Goal: Task Accomplishment & Management: Use online tool/utility

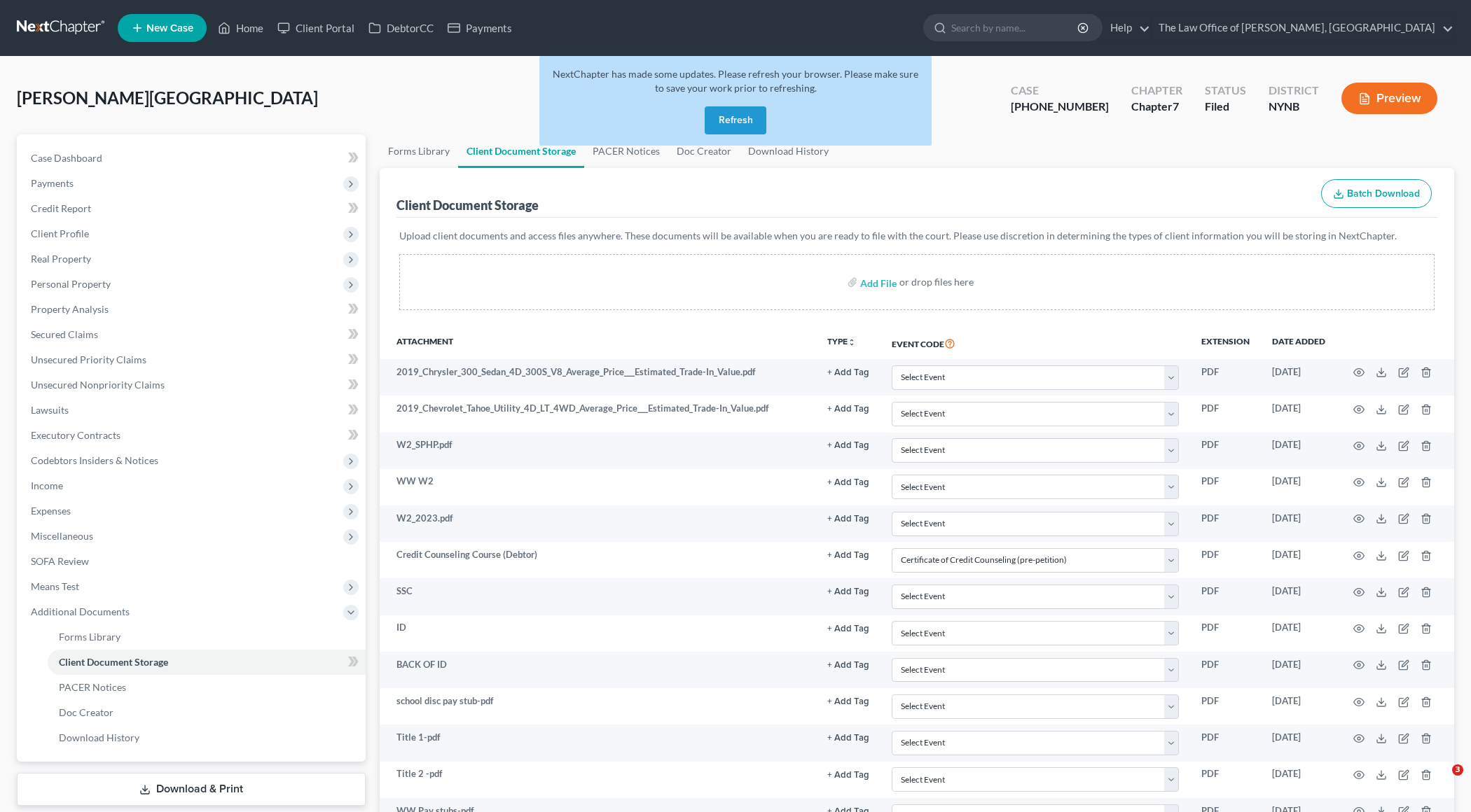
select select "1"
select select "5"
click at [720, 105] on div "NextChapter has made some updates. Please refresh your browser. Please make sur…" at bounding box center [735, 100] width 392 height 89
click at [719, 116] on button "Refresh" at bounding box center [735, 120] width 61 height 28
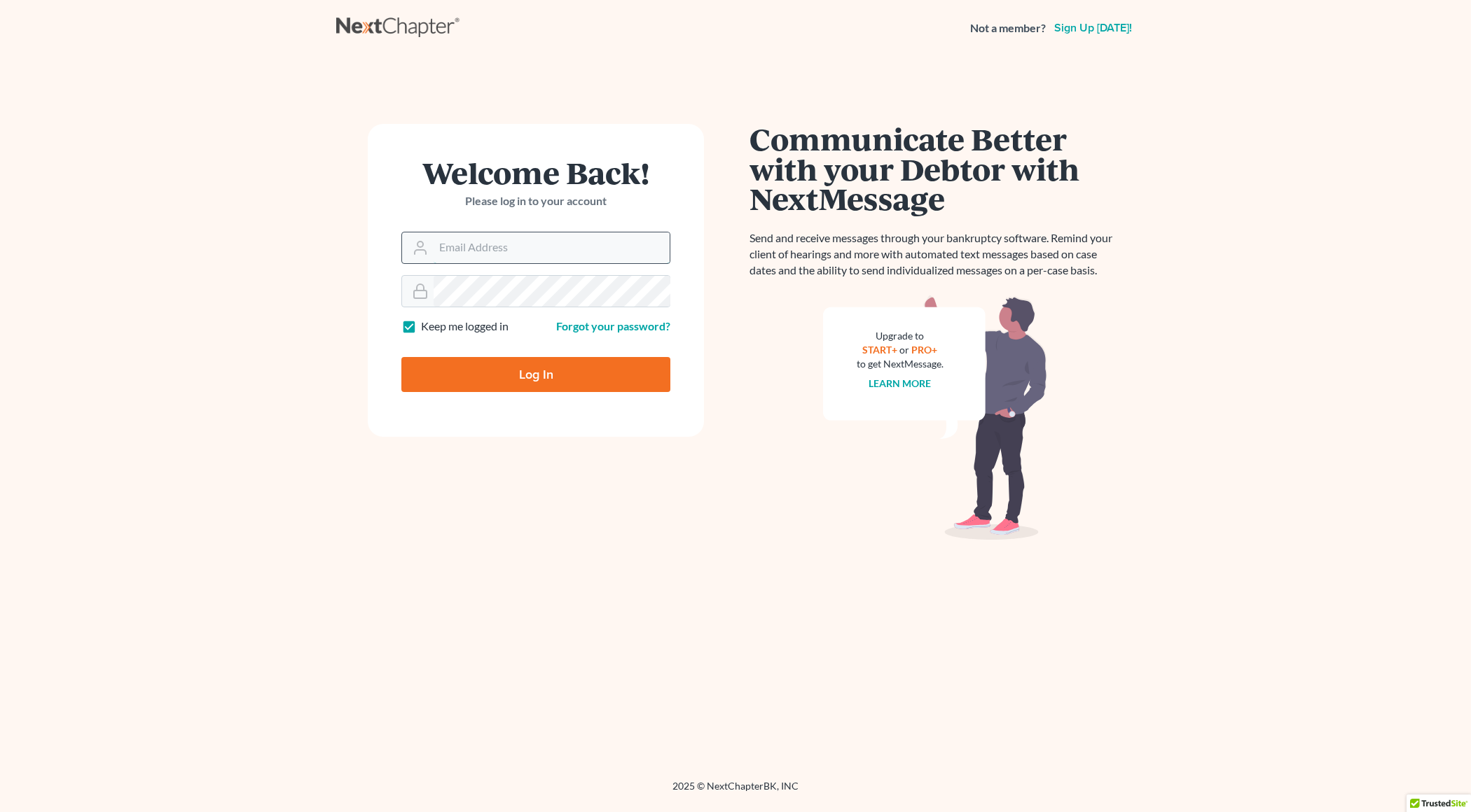
click at [554, 252] on input "Email Address" at bounding box center [551, 247] width 236 height 31
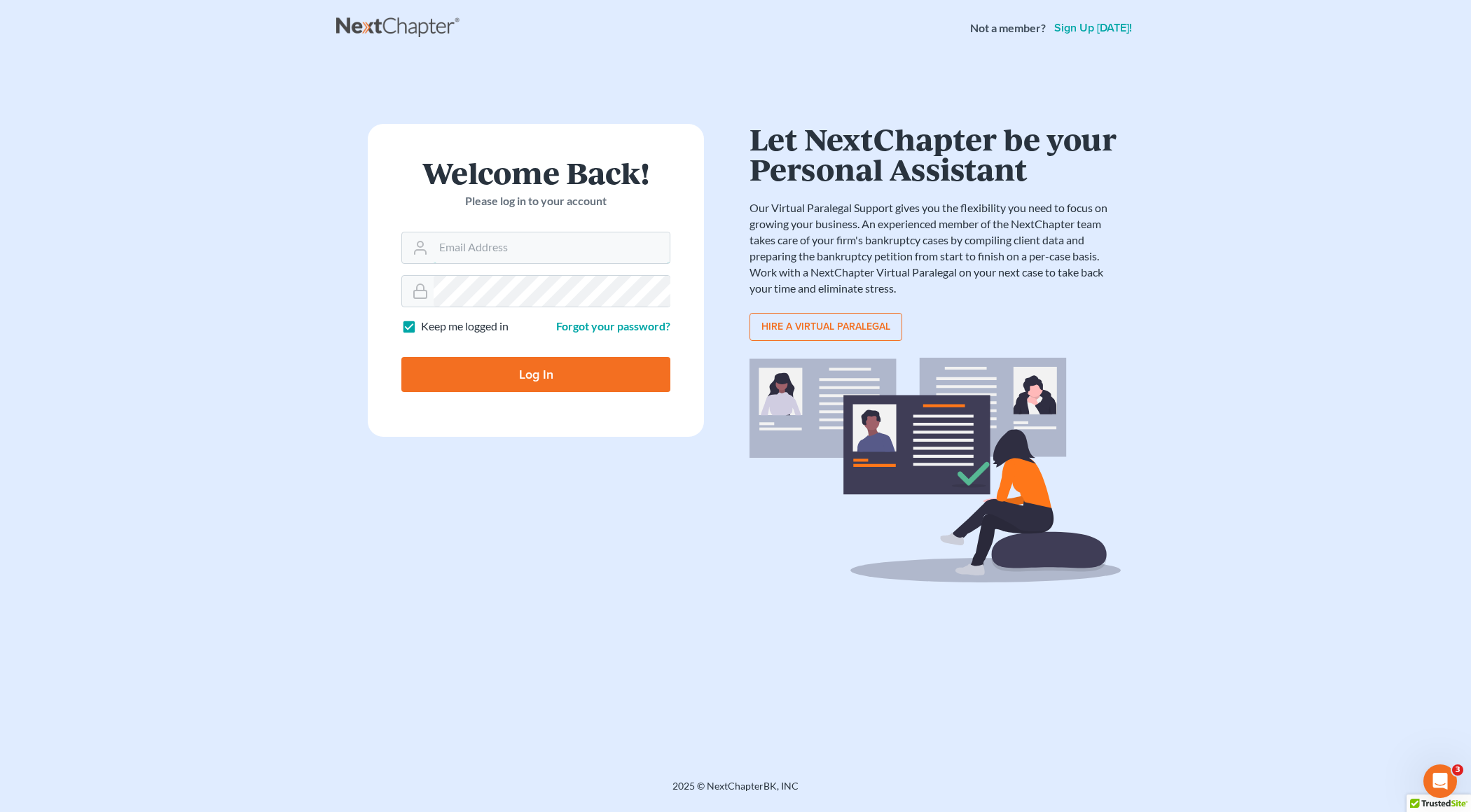
type input "christiaan@mvnlaw.com"
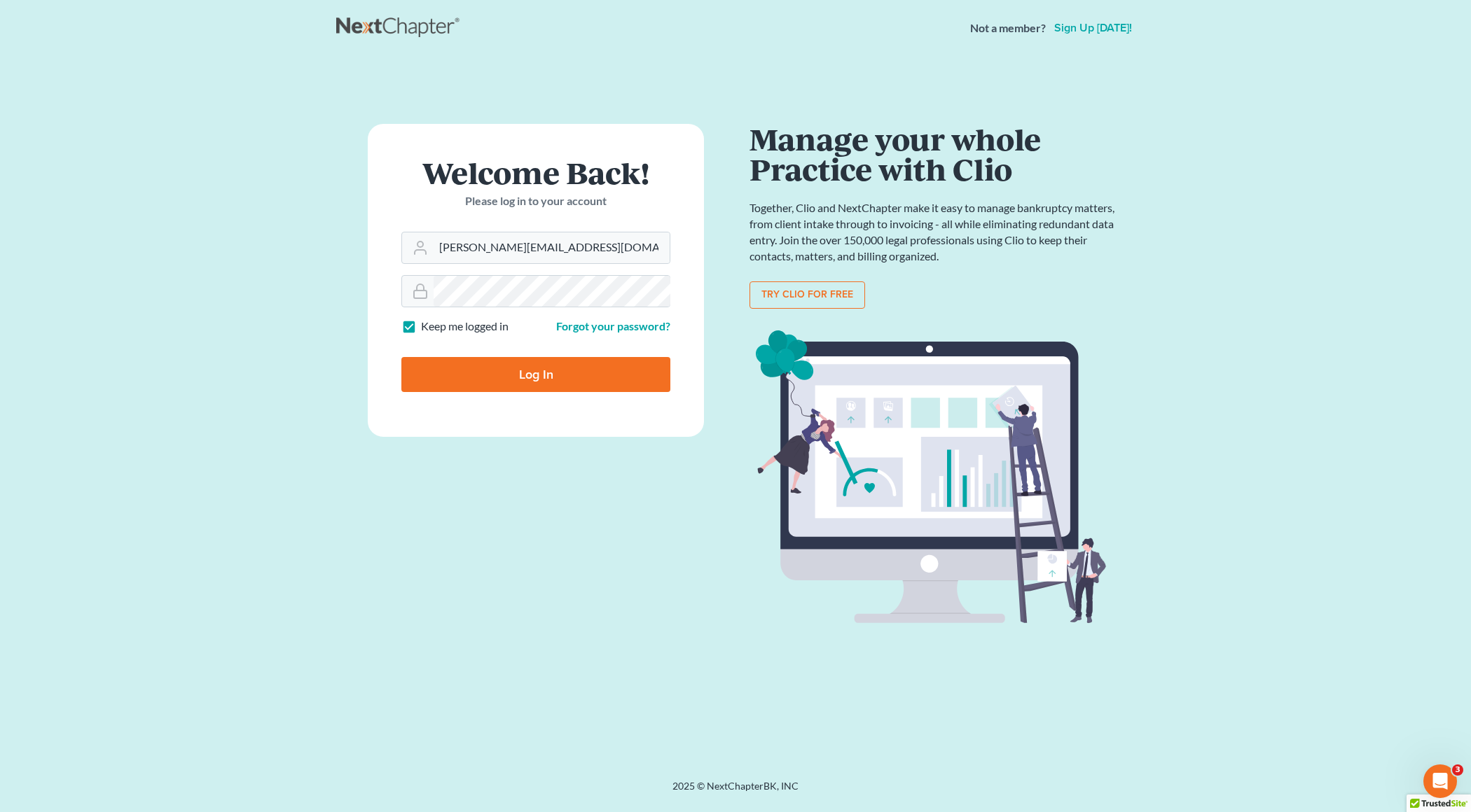
click at [540, 366] on input "Log In" at bounding box center [536, 374] width 269 height 35
type input "Thinking..."
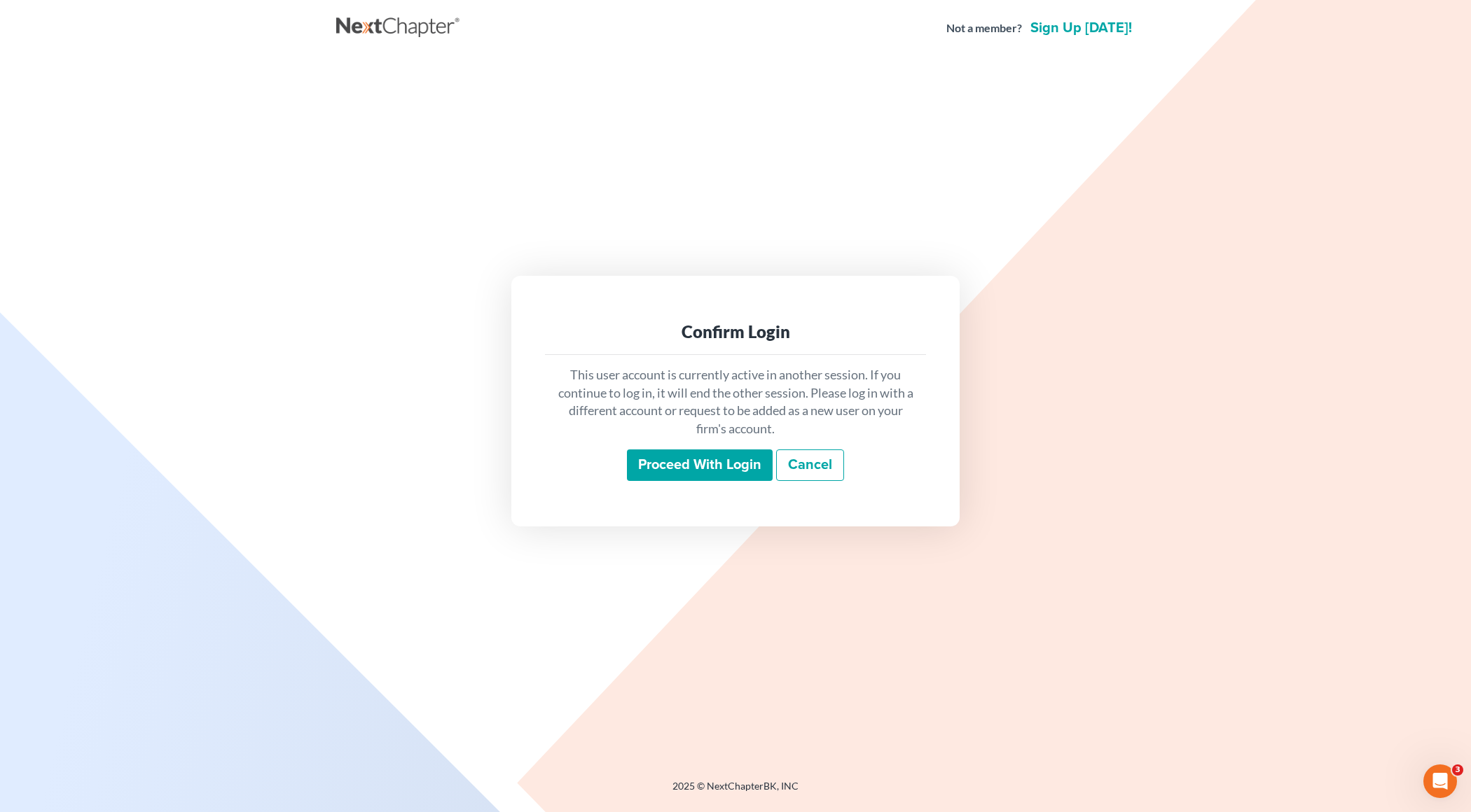
click at [672, 461] on input "Proceed with login" at bounding box center [699, 466] width 145 height 32
